Goal: Check status: Check status

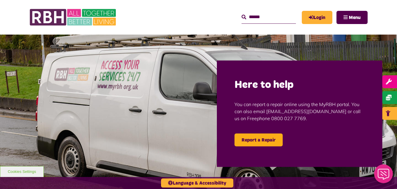
click at [283, 53] on img at bounding box center [198, 114] width 397 height 158
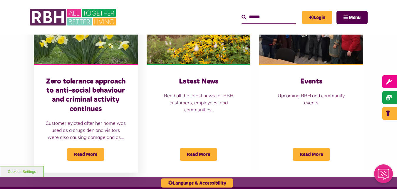
scroll to position [442, 0]
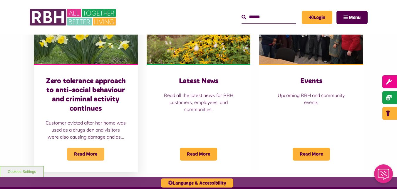
click at [89, 148] on span "Read More" at bounding box center [85, 154] width 37 height 13
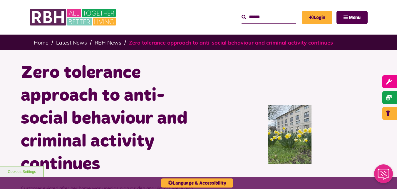
click at [267, 44] on link "Zero tolerance approach to anti-social behaviour and criminal activity continues" at bounding box center [231, 42] width 204 height 7
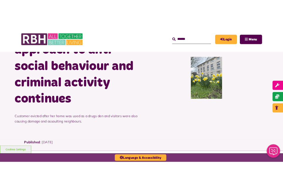
scroll to position [48, 0]
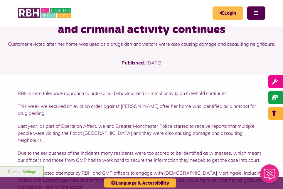
click at [0, 0] on icon "MyRBH" at bounding box center [0, 0] width 0 height 0
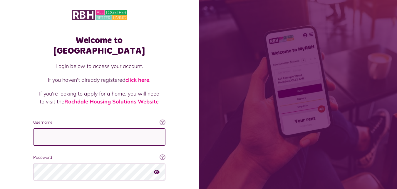
type input "**********"
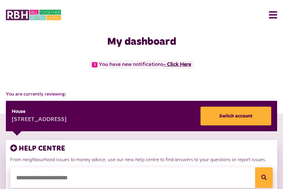
click at [190, 62] on link "- Click Here" at bounding box center [177, 64] width 28 height 5
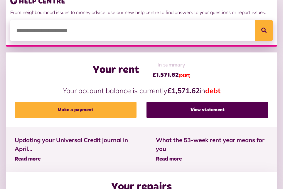
scroll to position [205, 0]
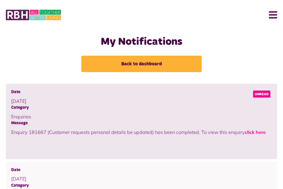
scroll to position [38, 0]
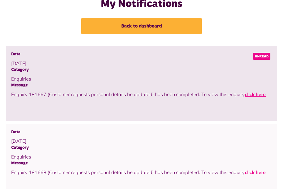
click at [256, 95] on link "click here" at bounding box center [255, 95] width 21 height 6
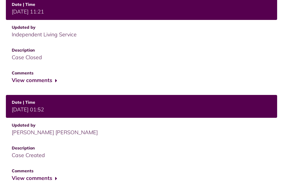
scroll to position [470, 0]
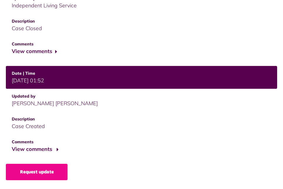
click at [39, 150] on button "View comments" at bounding box center [35, 149] width 46 height 9
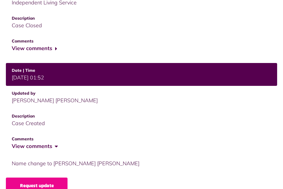
scroll to position [487, 0]
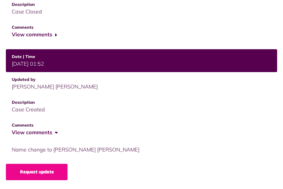
click at [52, 134] on button "View comments" at bounding box center [35, 133] width 46 height 9
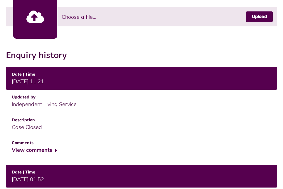
scroll to position [360, 0]
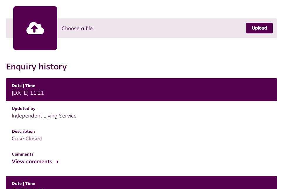
click at [46, 159] on button "View comments" at bounding box center [35, 162] width 46 height 9
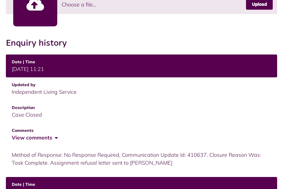
scroll to position [384, 0]
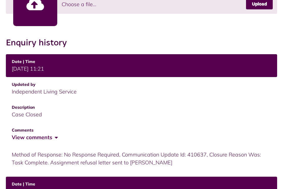
click at [44, 135] on button "View comments" at bounding box center [35, 138] width 46 height 9
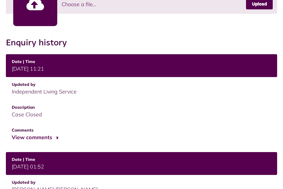
click at [44, 135] on button "View comments" at bounding box center [35, 138] width 46 height 9
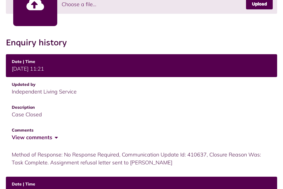
click at [44, 135] on button "View comments" at bounding box center [35, 138] width 46 height 9
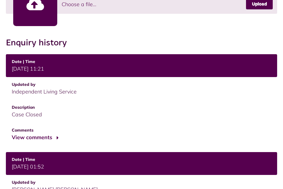
click at [44, 135] on button "View comments" at bounding box center [35, 138] width 46 height 9
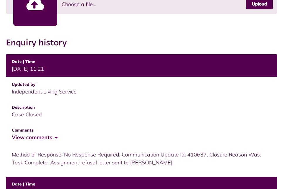
click at [44, 135] on button "View comments" at bounding box center [35, 138] width 46 height 9
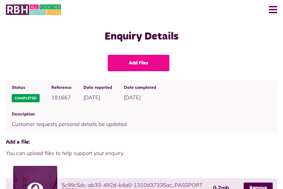
scroll to position [0, 0]
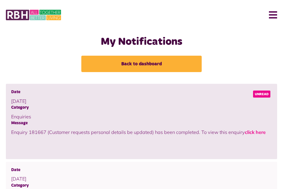
scroll to position [130, 0]
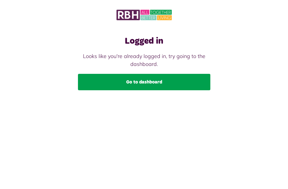
click at [136, 86] on link "Go to dashboard" at bounding box center [144, 82] width 132 height 16
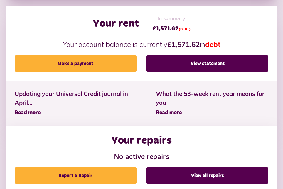
scroll to position [196, 0]
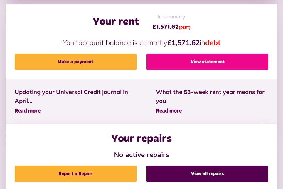
click at [223, 61] on link "View statement" at bounding box center [208, 62] width 122 height 16
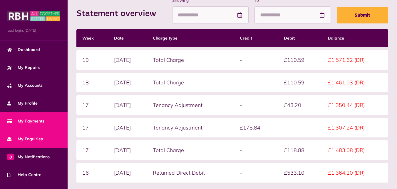
scroll to position [48, 0]
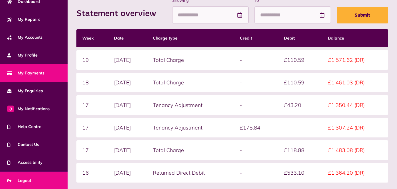
click at [36, 184] on link "Logout" at bounding box center [34, 181] width 68 height 18
